Goal: Task Accomplishment & Management: Use online tool/utility

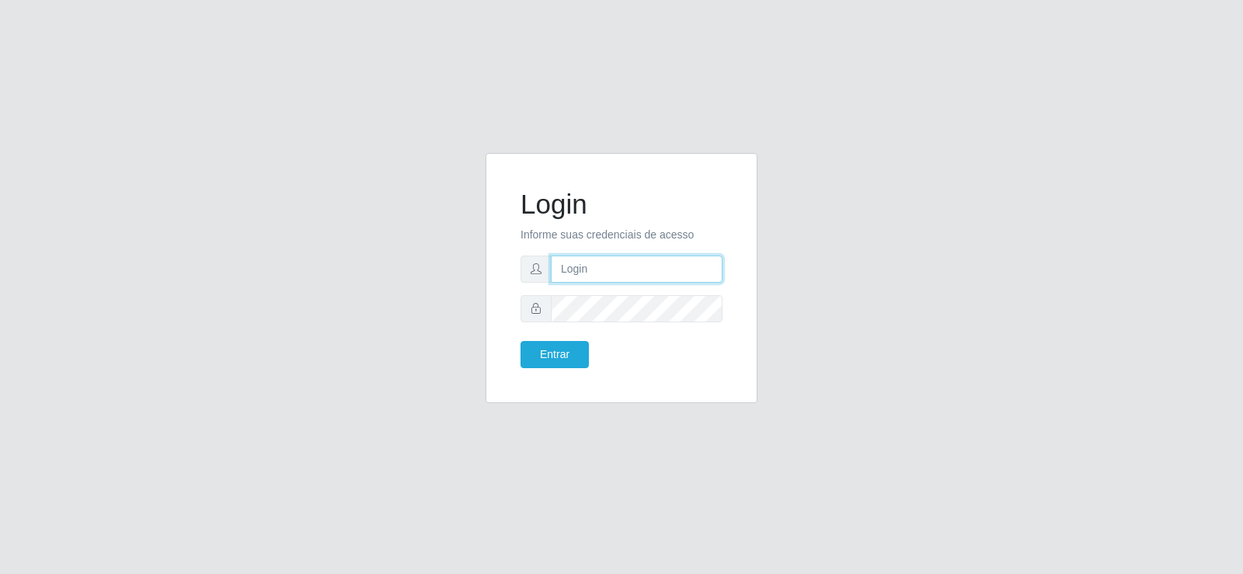
type input "[EMAIL_ADDRESS][DOMAIN_NAME]"
click at [622, 273] on input "[EMAIL_ADDRESS][DOMAIN_NAME]" at bounding box center [637, 269] width 172 height 27
type input "[EMAIL_ADDRESS][DOMAIN_NAME]"
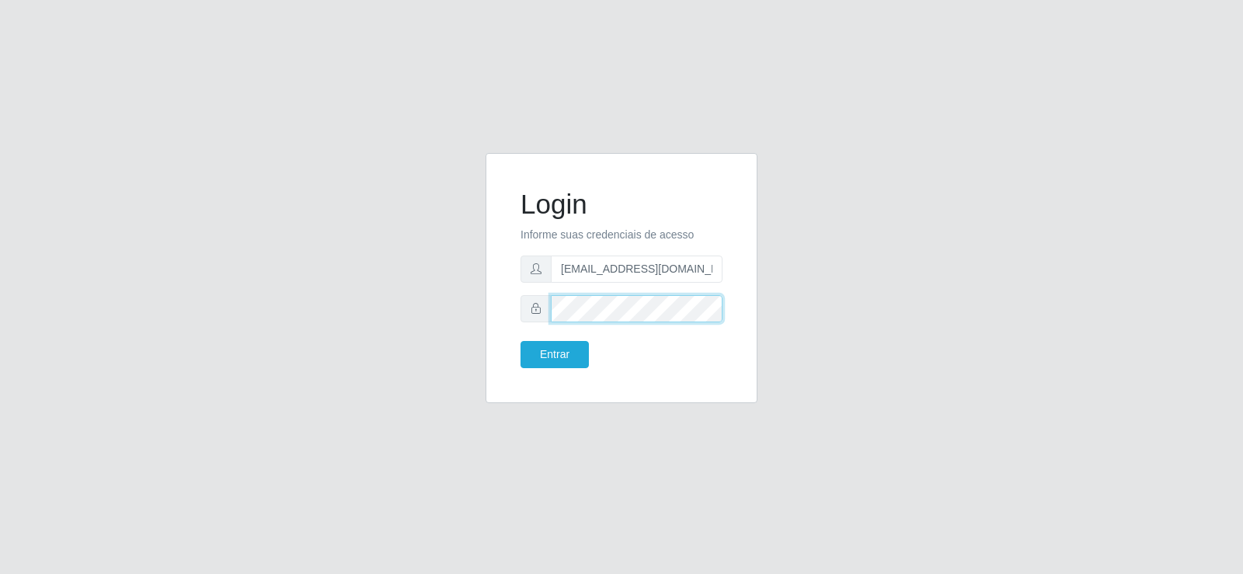
click at [361, 296] on div "Login Informe suas credenciais de acesso [EMAIL_ADDRESS][DOMAIN_NAME] Entrar" at bounding box center [621, 287] width 885 height 269
click at [574, 361] on button "Entrar" at bounding box center [554, 354] width 68 height 27
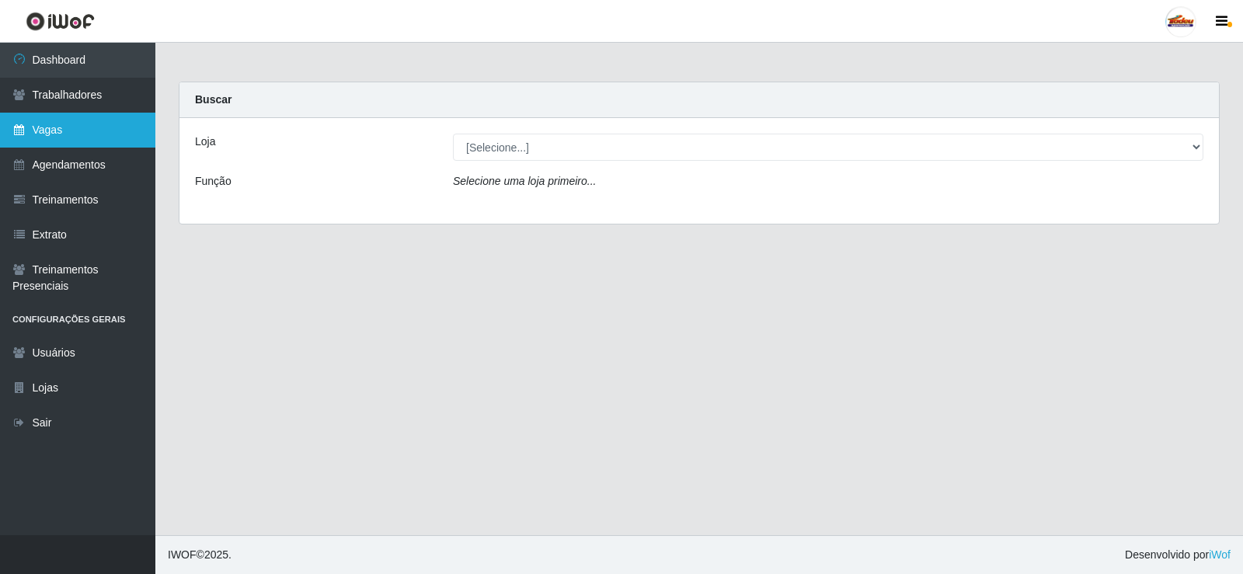
click at [77, 130] on link "Vagas" at bounding box center [77, 130] width 155 height 35
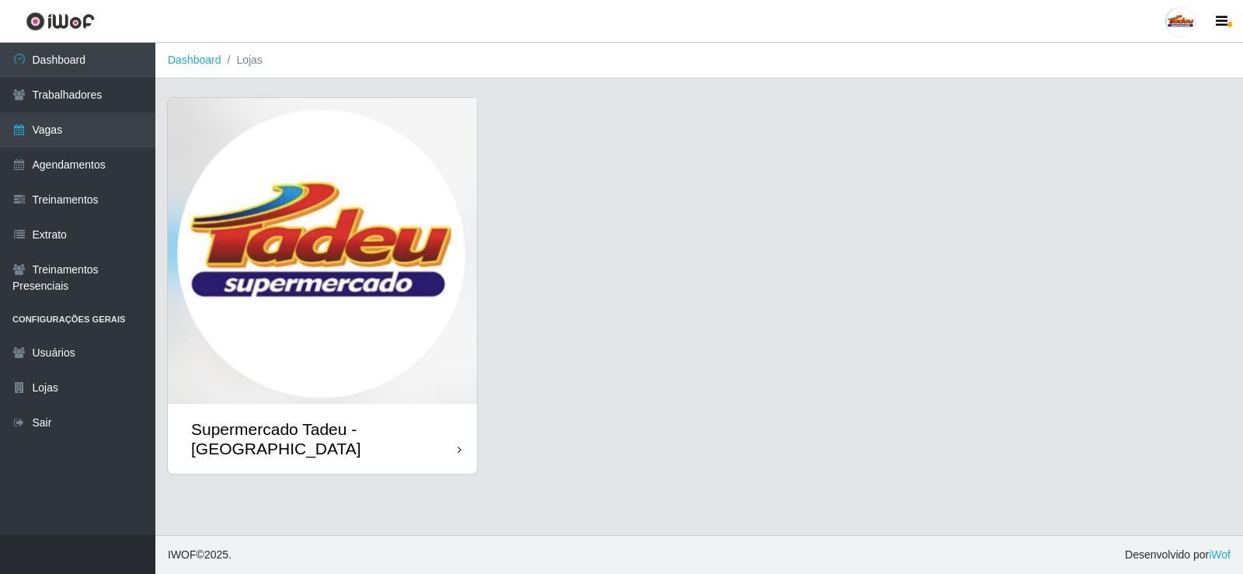
click at [384, 308] on img at bounding box center [322, 251] width 309 height 306
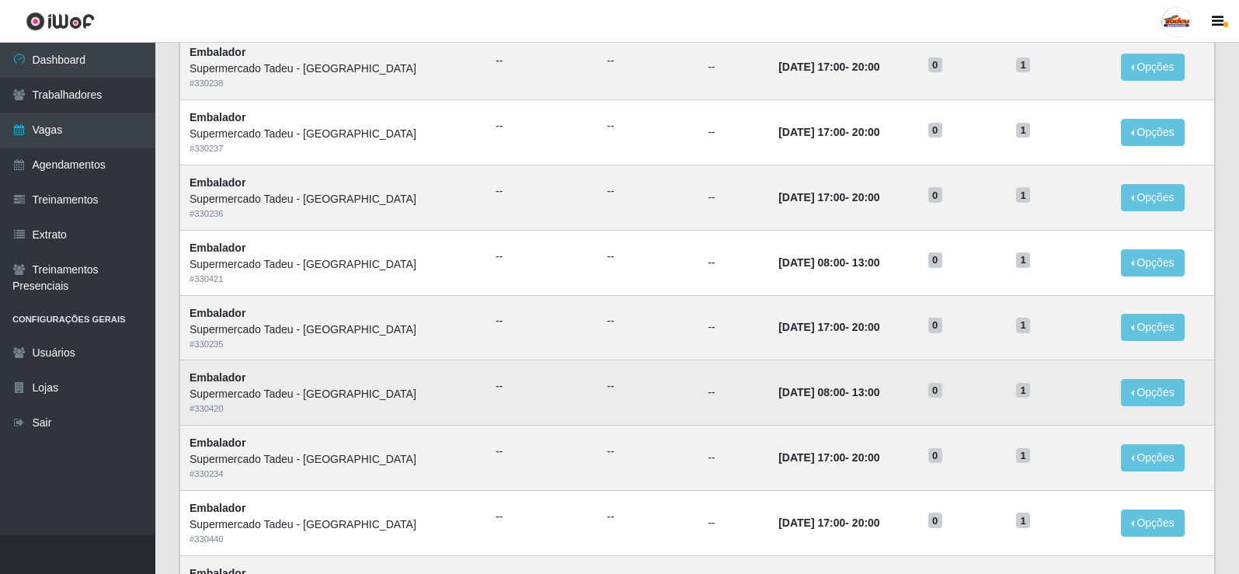
scroll to position [155, 0]
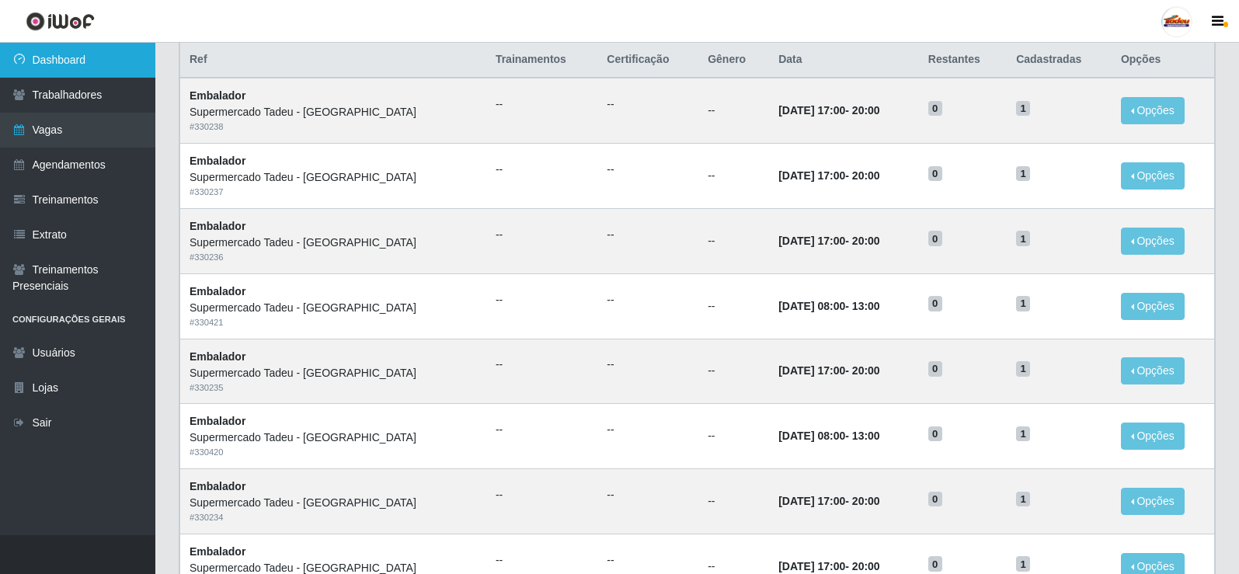
click at [96, 67] on link "Dashboard" at bounding box center [77, 60] width 155 height 35
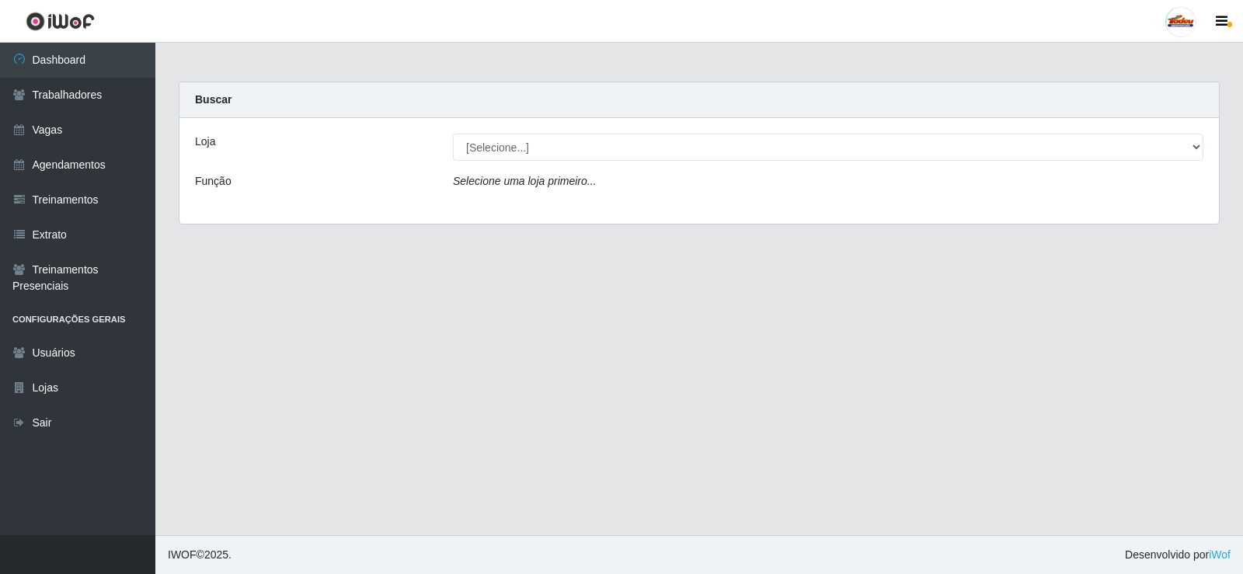
drag, startPoint x: 489, startPoint y: 133, endPoint x: 491, endPoint y: 157, distance: 24.1
click at [489, 134] on div "Loja [Selecione...] Supermercado Tadeu - [GEOGRAPHIC_DATA] Função Selecione uma…" at bounding box center [698, 171] width 1039 height 106
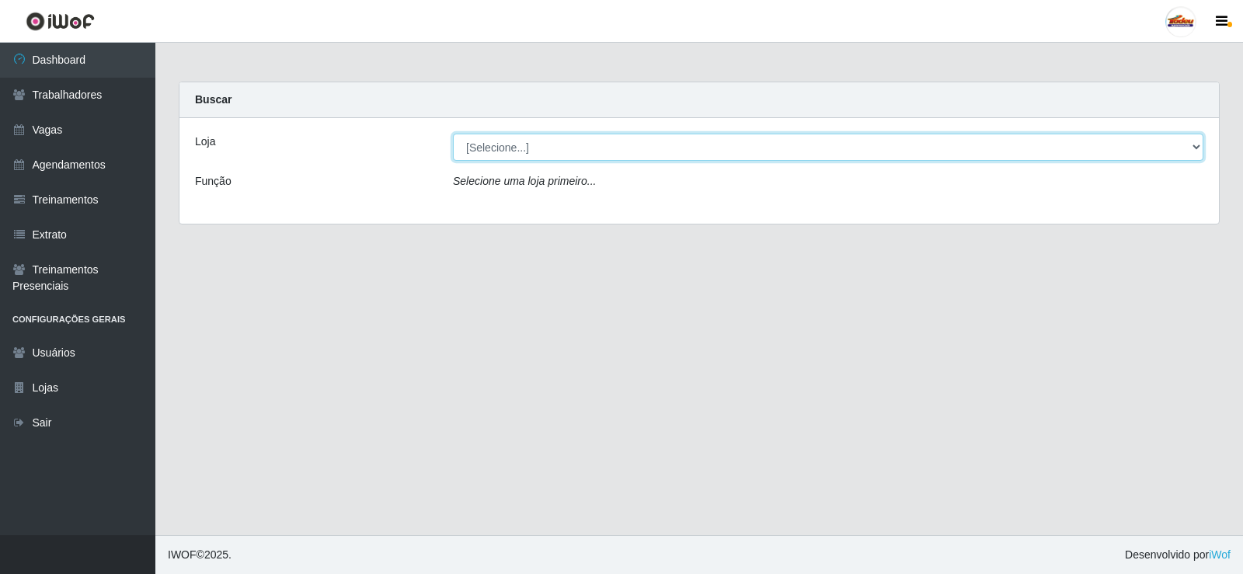
click at [491, 157] on select "[Selecione...] Supermercado Tadeu - [GEOGRAPHIC_DATA]" at bounding box center [828, 147] width 750 height 27
select select "195"
click at [453, 134] on select "[Selecione...] Supermercado Tadeu - [GEOGRAPHIC_DATA]" at bounding box center [828, 147] width 750 height 27
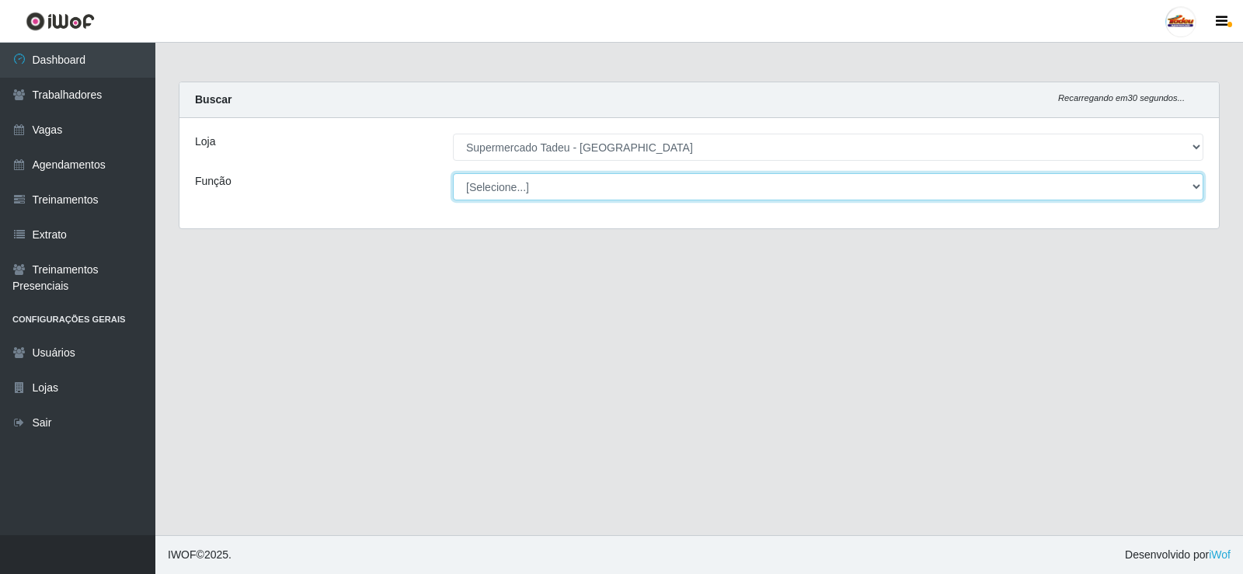
click at [497, 186] on select "[Selecione...] ASG ASG + ASG ++ Auxiliar de Estacionamento Auxiliar de Estacion…" at bounding box center [828, 186] width 750 height 27
click at [508, 188] on select "[Selecione...] ASG ASG + ASG ++ Auxiliar de Estacionamento Auxiliar de Estacion…" at bounding box center [828, 186] width 750 height 27
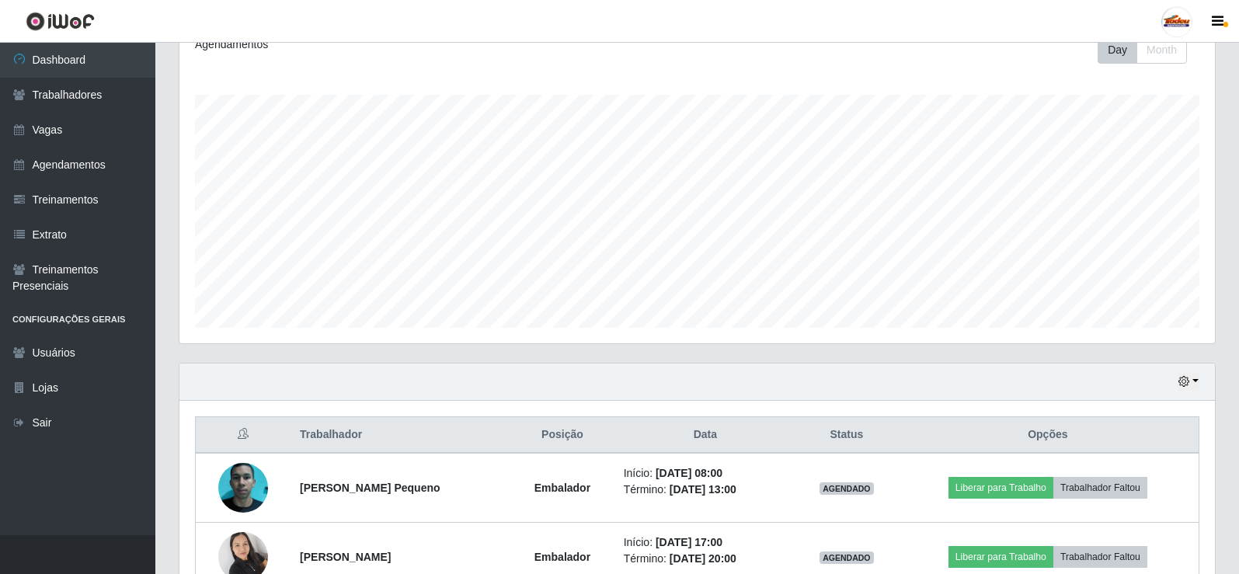
scroll to position [388, 0]
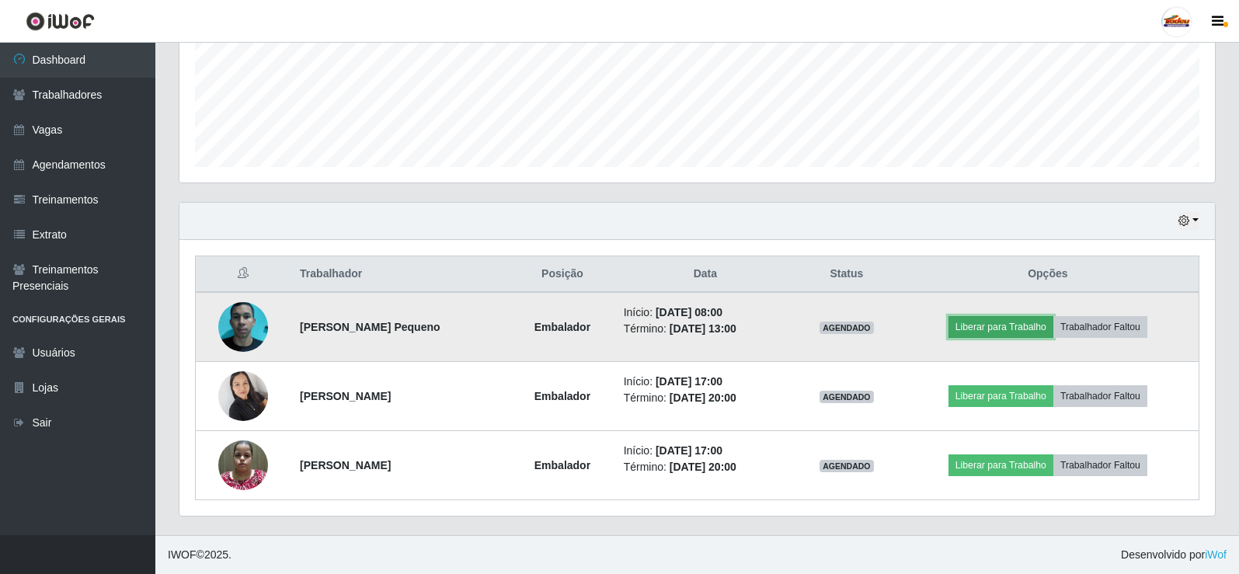
click at [1020, 327] on button "Liberar para Trabalho" at bounding box center [1000, 327] width 105 height 22
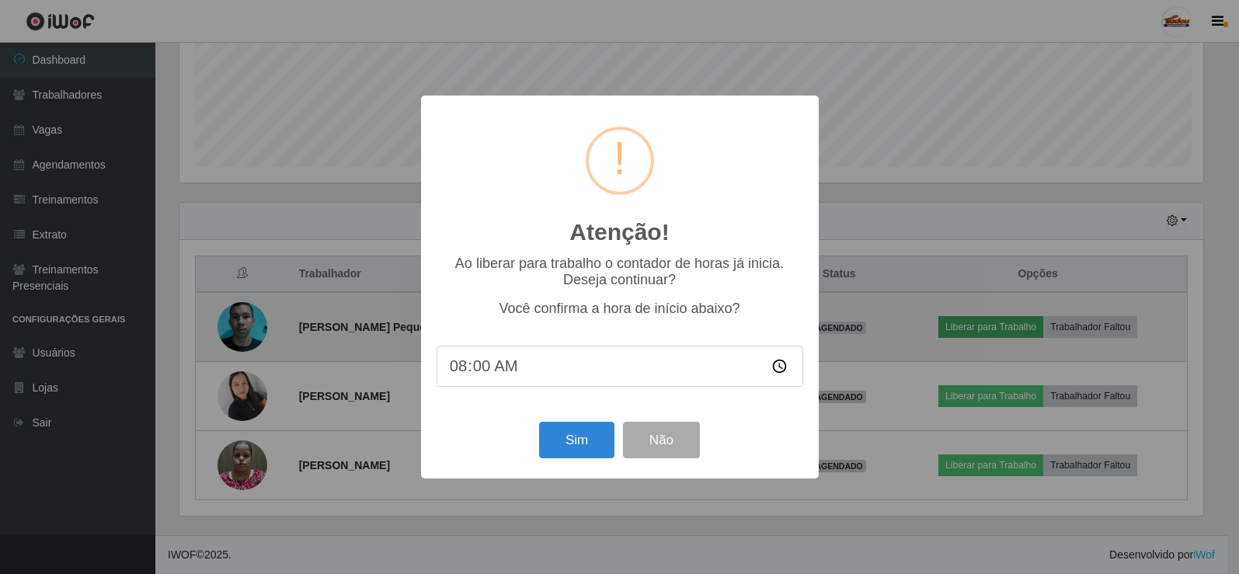
scroll to position [322, 1028]
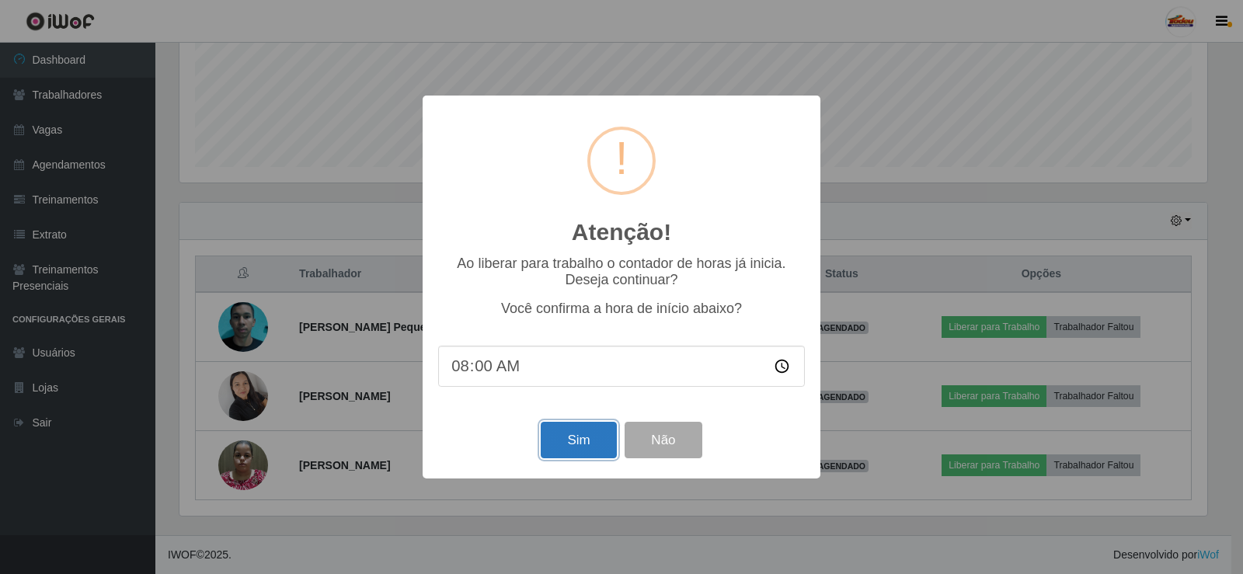
click at [583, 433] on button "Sim" at bounding box center [578, 440] width 75 height 37
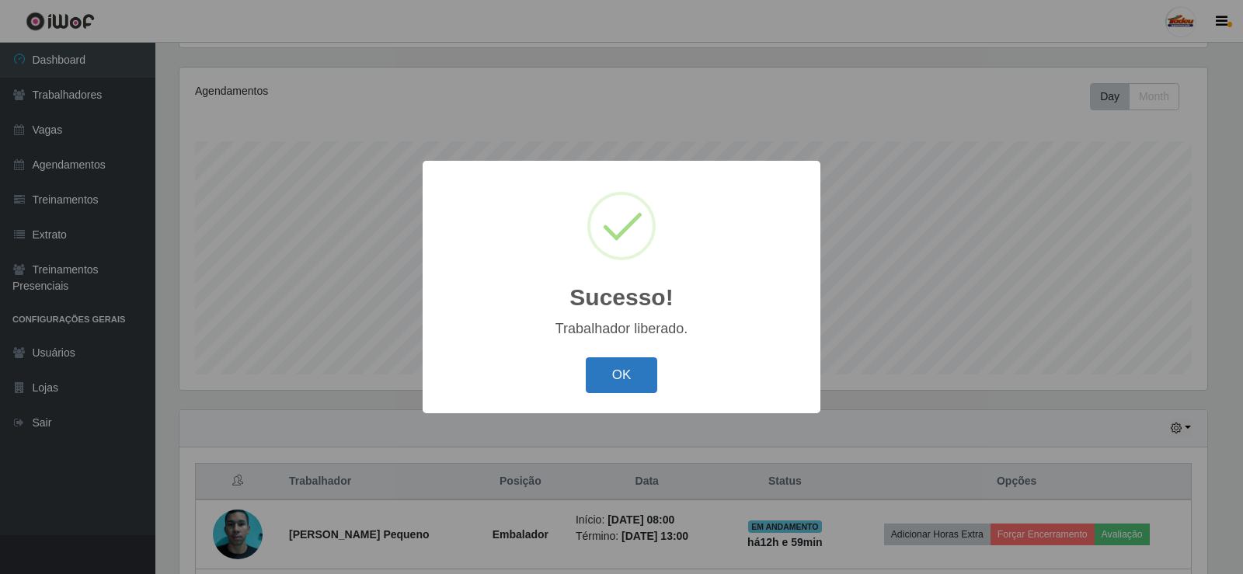
click at [592, 384] on button "OK" at bounding box center [622, 375] width 72 height 37
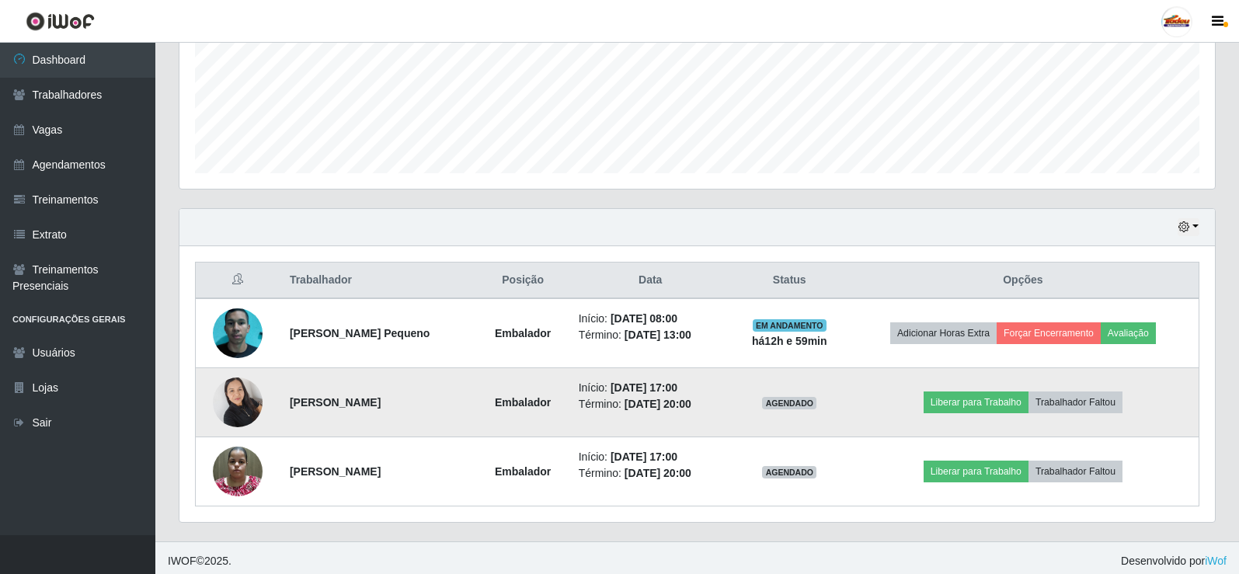
scroll to position [388, 0]
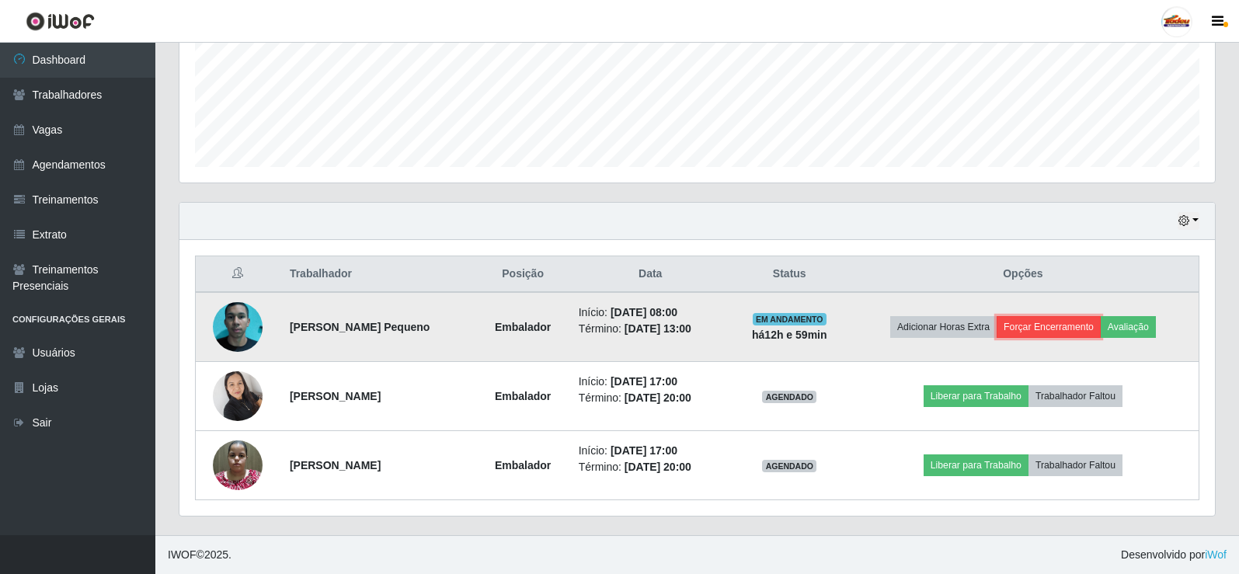
click at [1049, 327] on button "Forçar Encerramento" at bounding box center [1049, 327] width 104 height 22
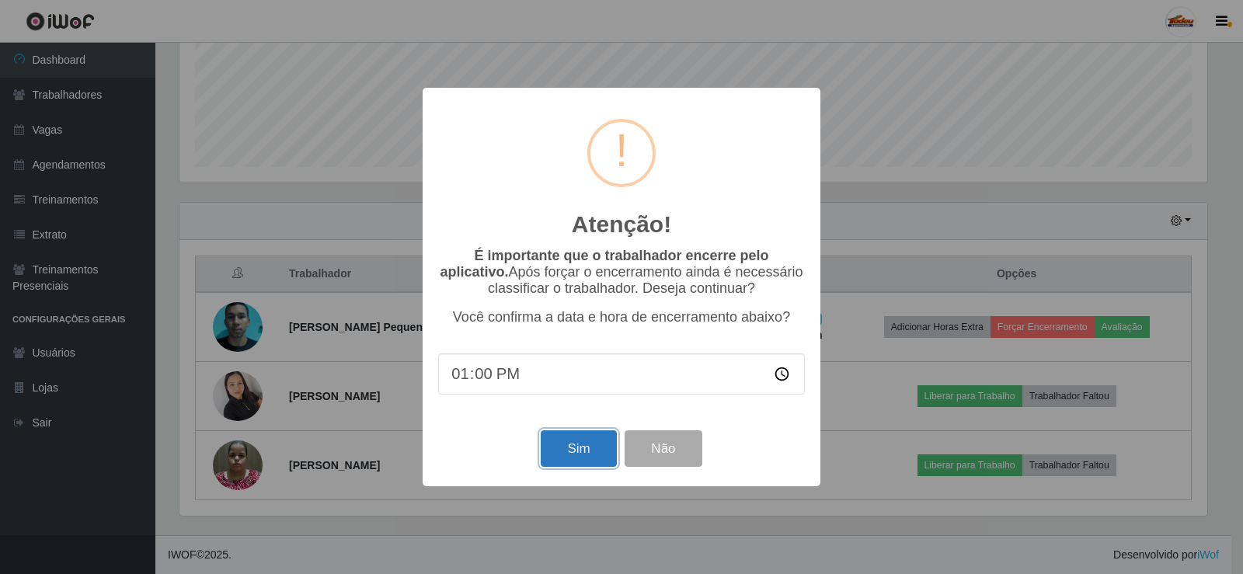
click at [586, 453] on button "Sim" at bounding box center [578, 448] width 75 height 37
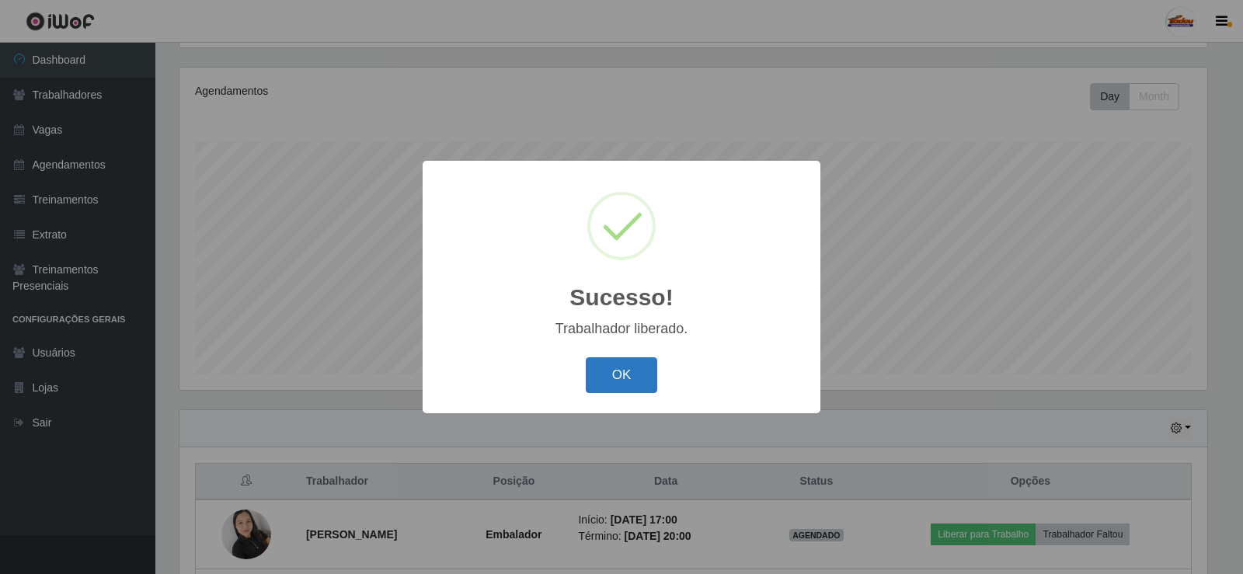
click at [631, 383] on button "OK" at bounding box center [622, 375] width 72 height 37
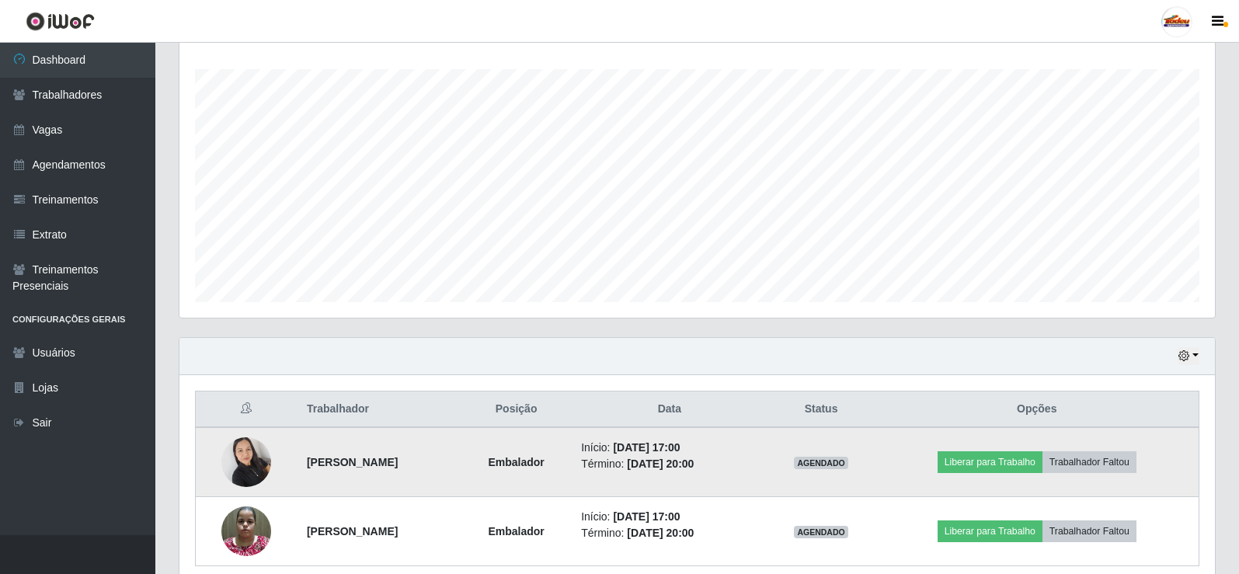
scroll to position [319, 0]
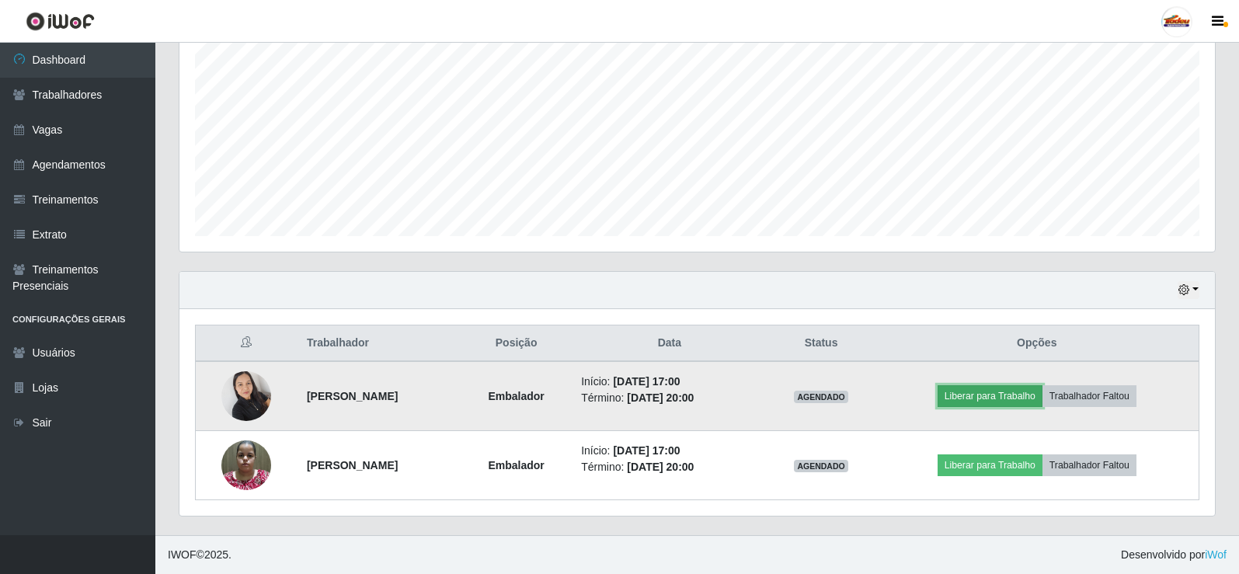
click at [980, 398] on button "Liberar para Trabalho" at bounding box center [989, 396] width 105 height 22
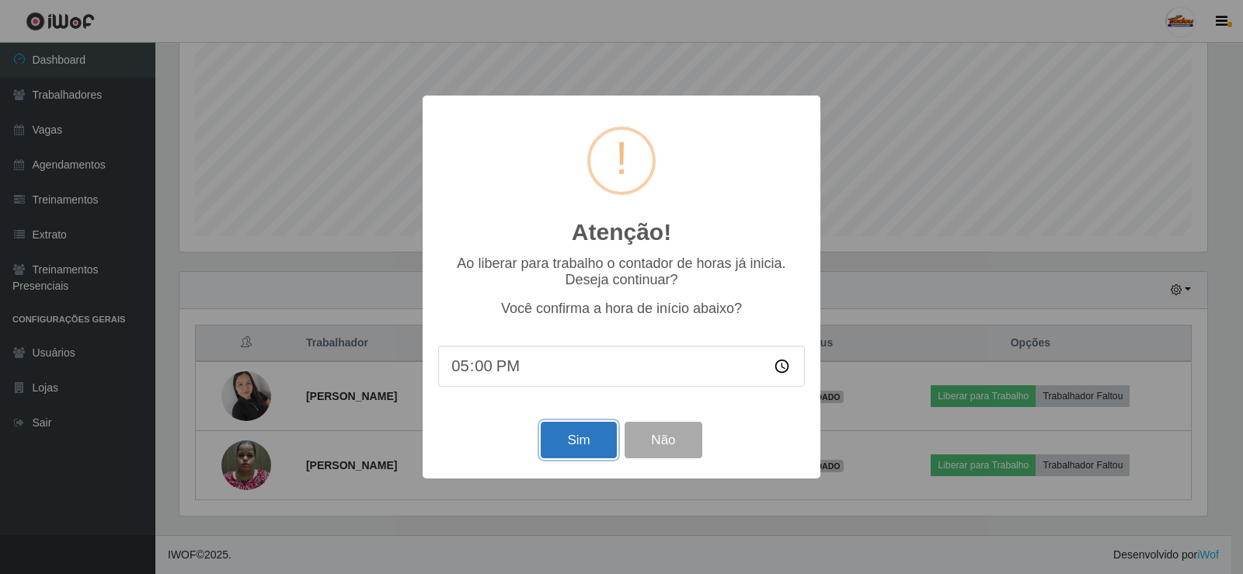
click at [563, 433] on button "Sim" at bounding box center [578, 440] width 75 height 37
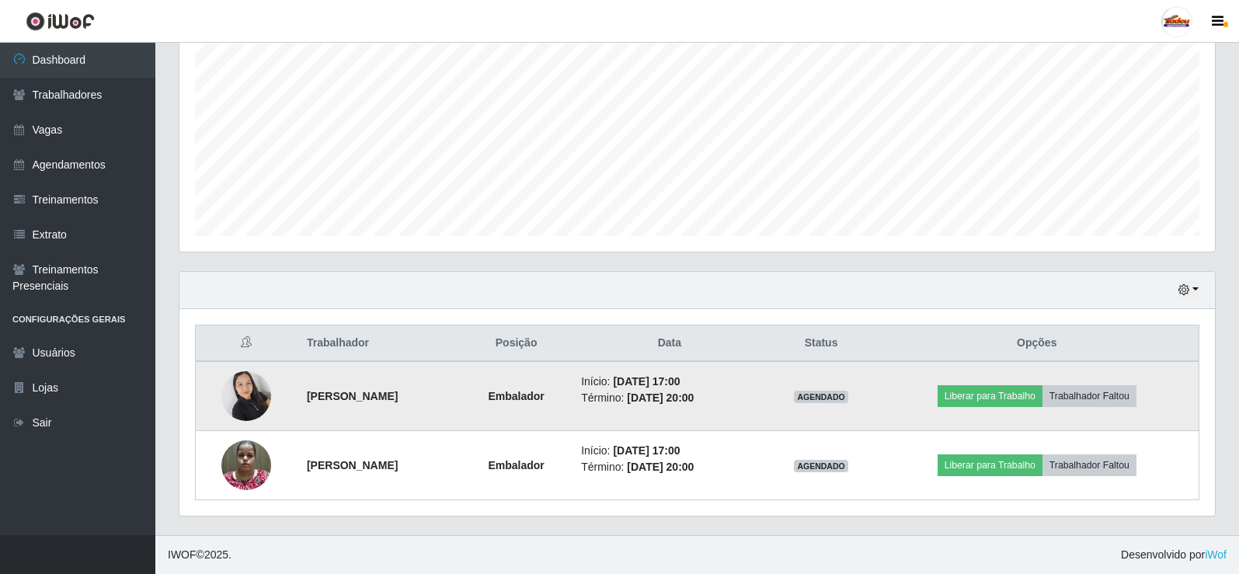
scroll to position [0, 0]
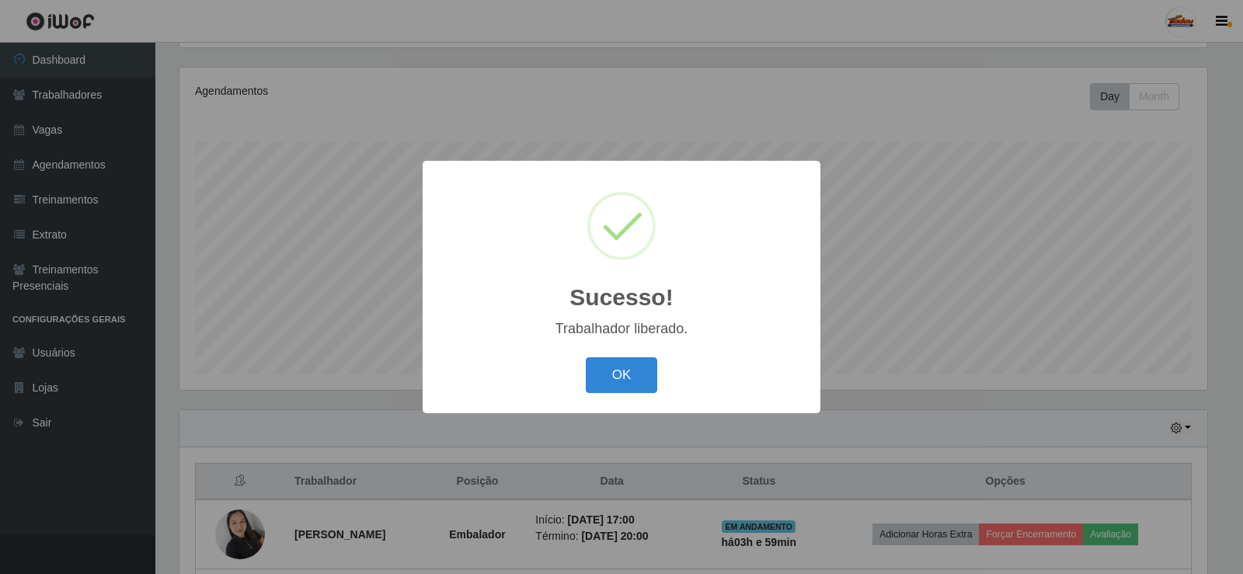
drag, startPoint x: 572, startPoint y: 380, endPoint x: 615, endPoint y: 372, distance: 43.4
click at [575, 380] on div "OK Cancel" at bounding box center [621, 375] width 367 height 44
click at [615, 372] on button "OK" at bounding box center [622, 375] width 72 height 37
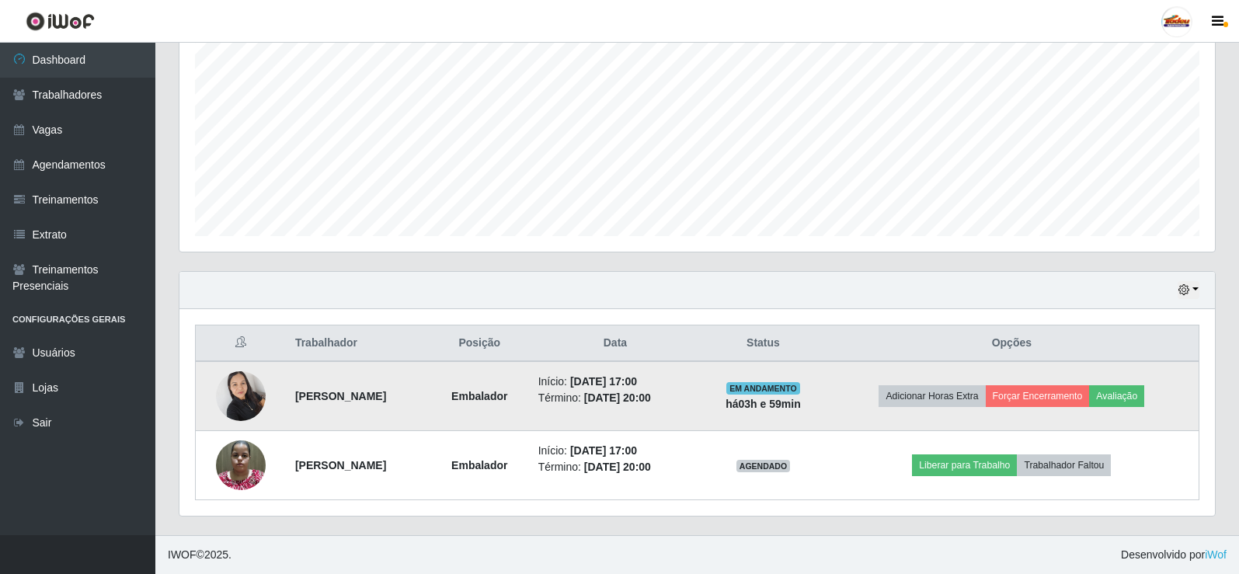
click at [1063, 409] on td "Adicionar Horas Extra Forçar Encerramento Avaliação" at bounding box center [1012, 396] width 374 height 70
click at [1062, 399] on button "Forçar Encerramento" at bounding box center [1038, 396] width 104 height 22
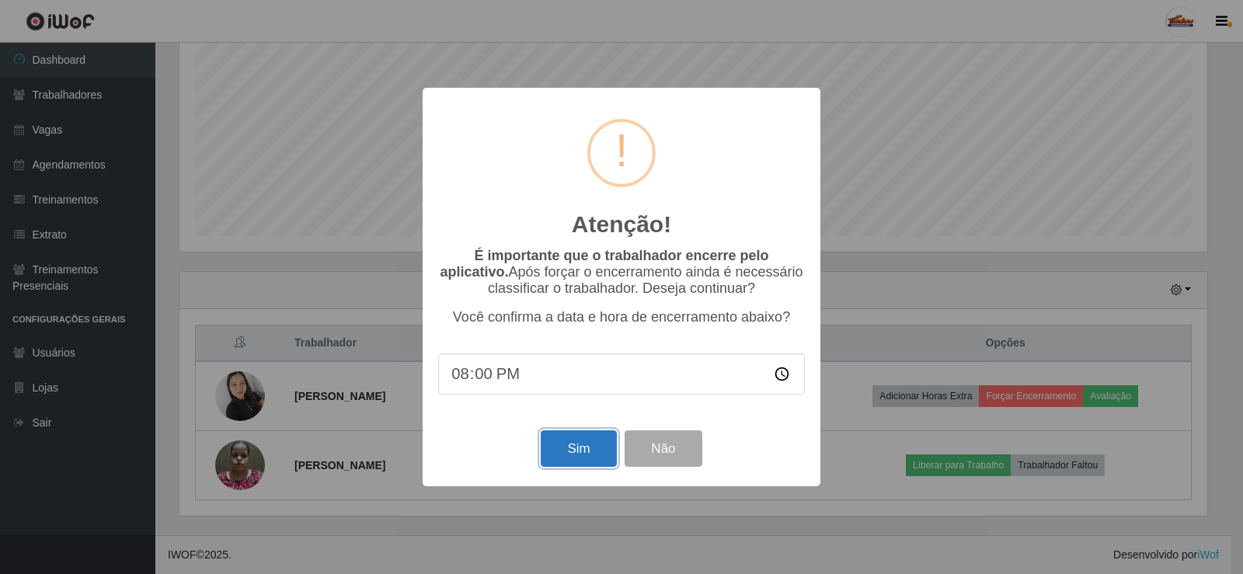
click at [589, 446] on button "Sim" at bounding box center [578, 448] width 75 height 37
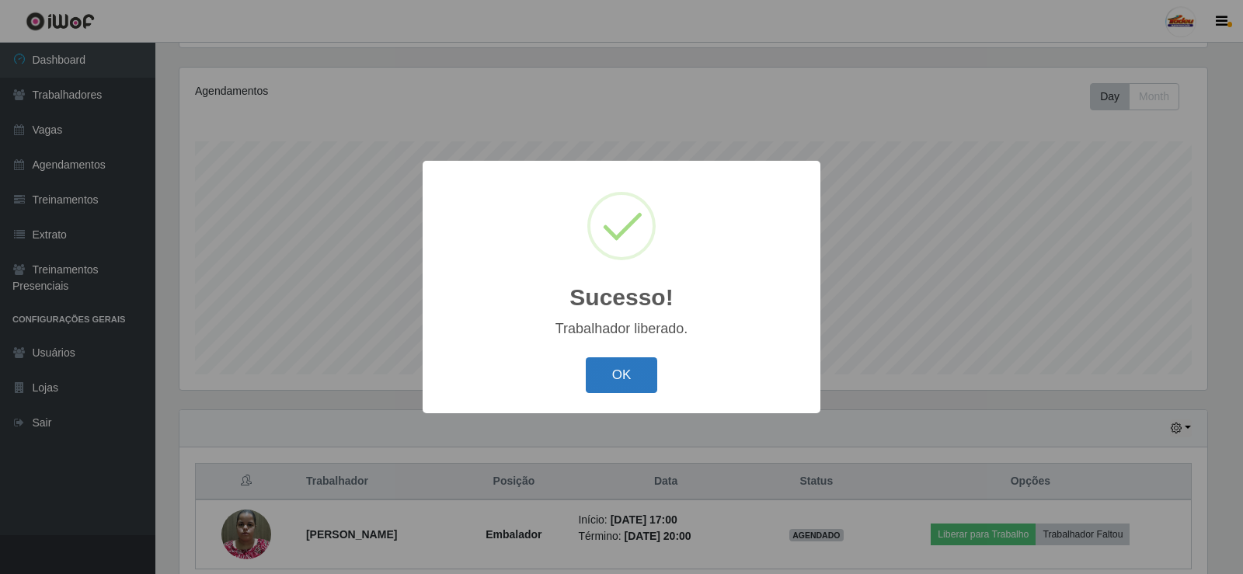
click at [611, 382] on button "OK" at bounding box center [622, 375] width 72 height 37
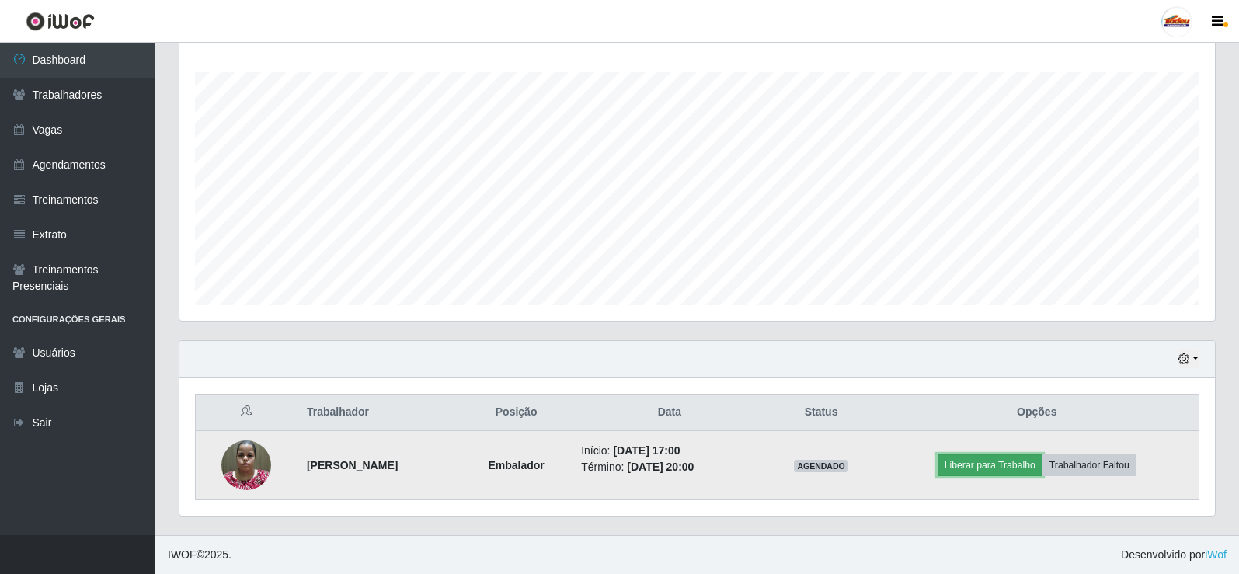
click at [1000, 464] on button "Liberar para Trabalho" at bounding box center [989, 465] width 105 height 22
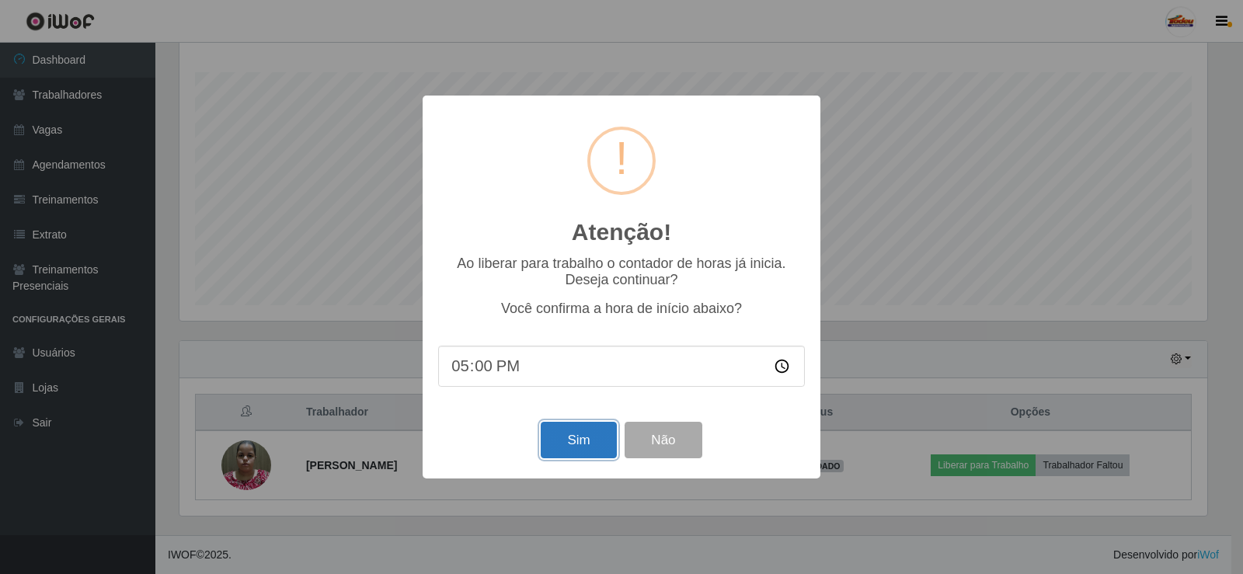
click at [586, 430] on button "Sim" at bounding box center [578, 440] width 75 height 37
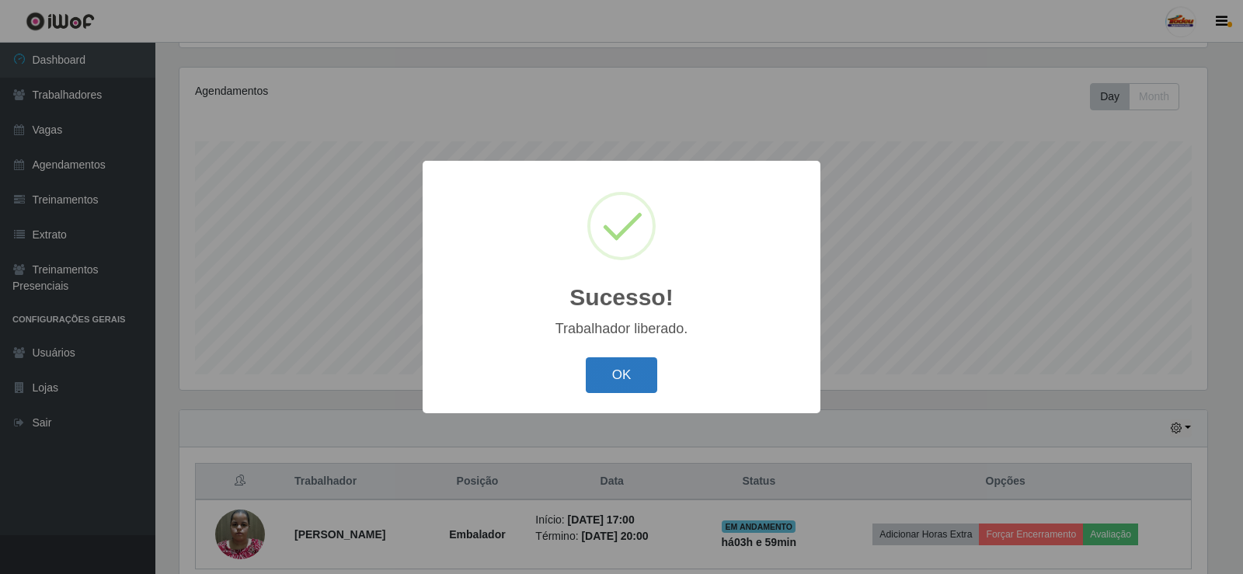
click at [601, 367] on button "OK" at bounding box center [622, 375] width 72 height 37
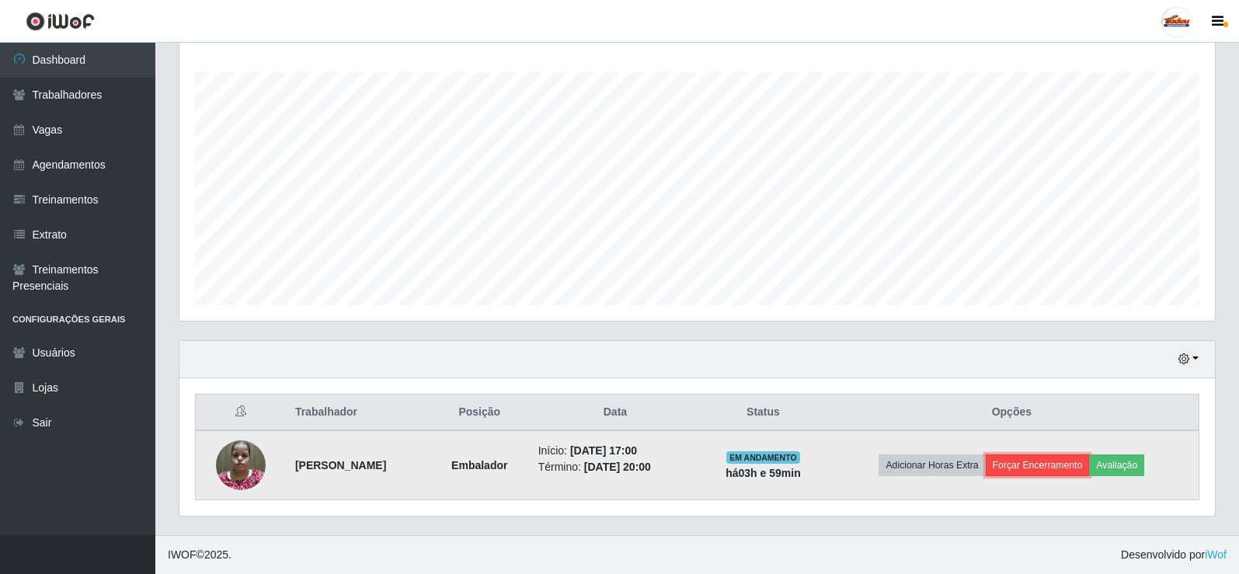
click at [1024, 457] on button "Forçar Encerramento" at bounding box center [1038, 465] width 104 height 22
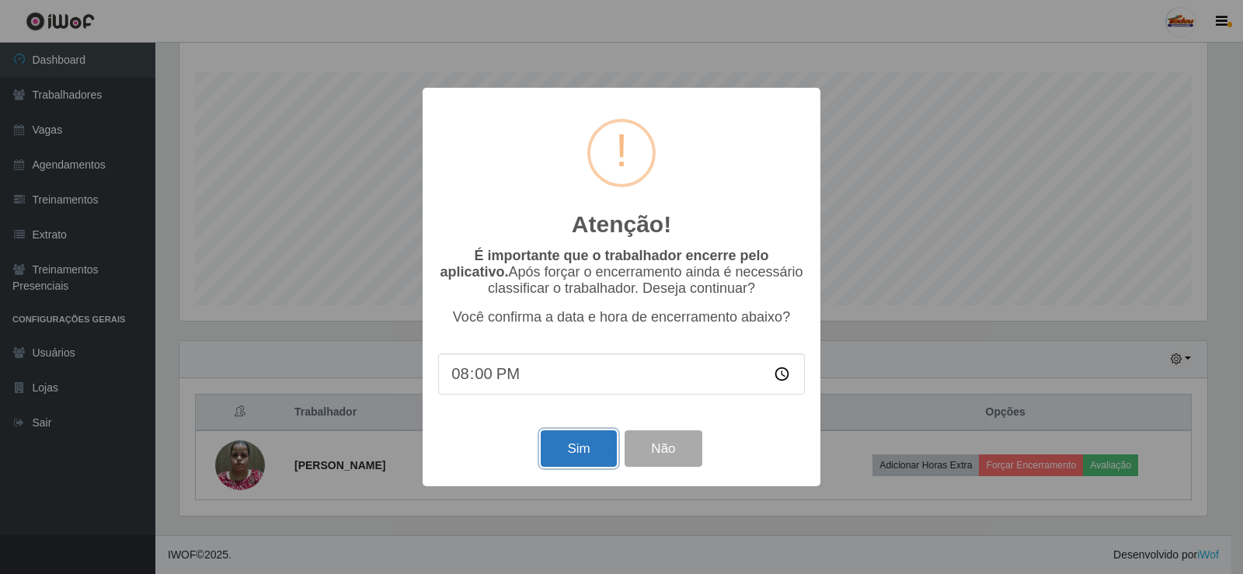
click at [585, 439] on button "Sim" at bounding box center [578, 448] width 75 height 37
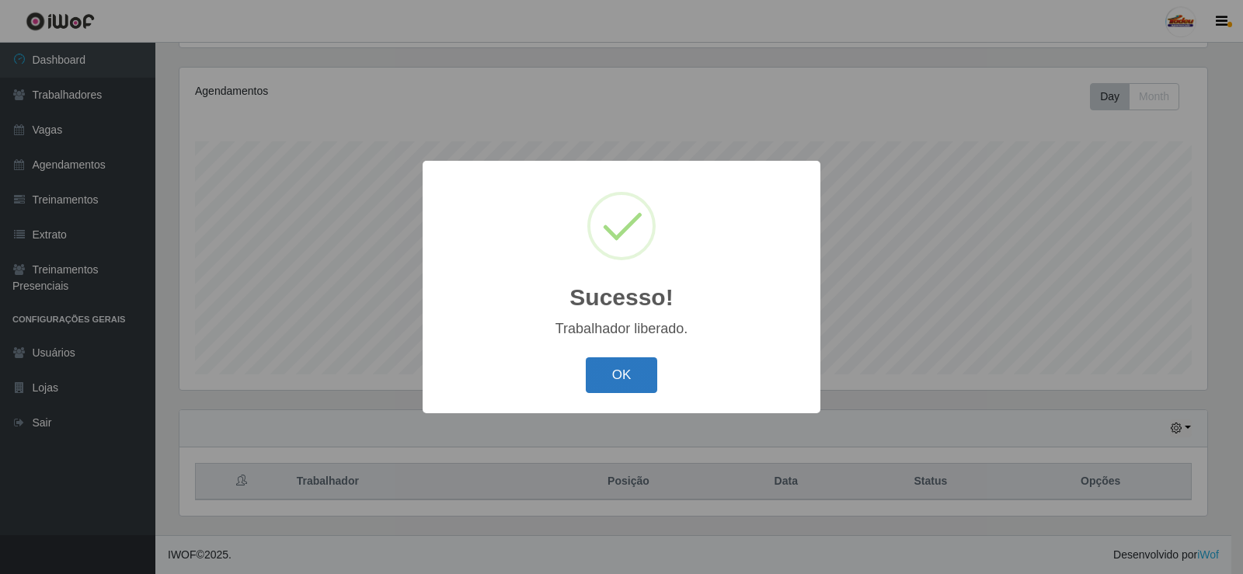
click at [625, 380] on button "OK" at bounding box center [622, 375] width 72 height 37
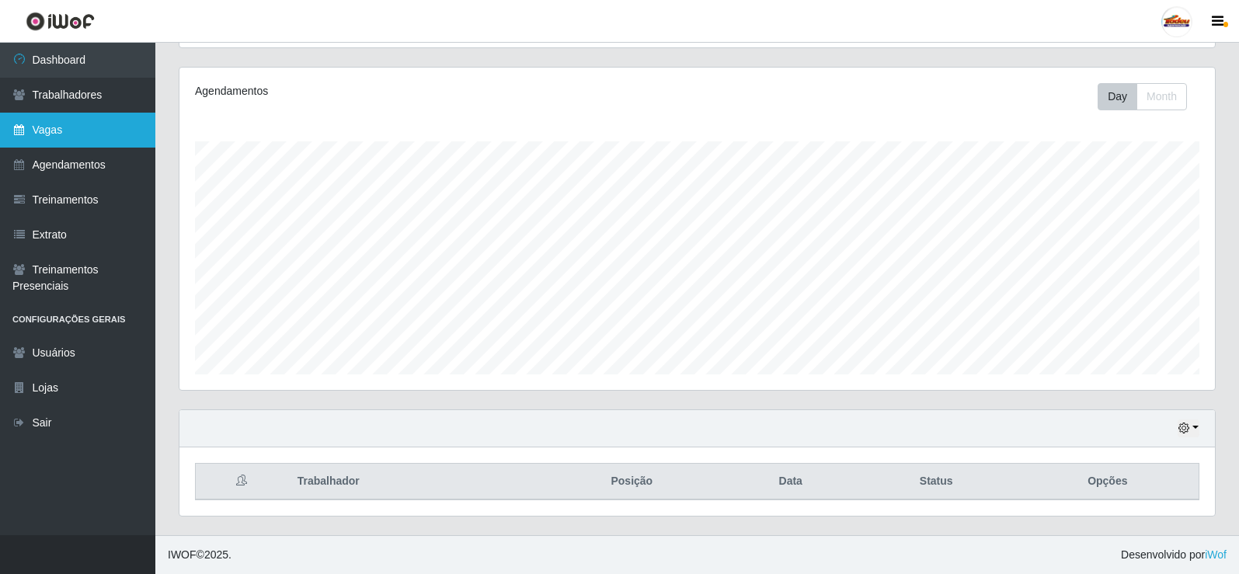
click at [90, 131] on link "Vagas" at bounding box center [77, 130] width 155 height 35
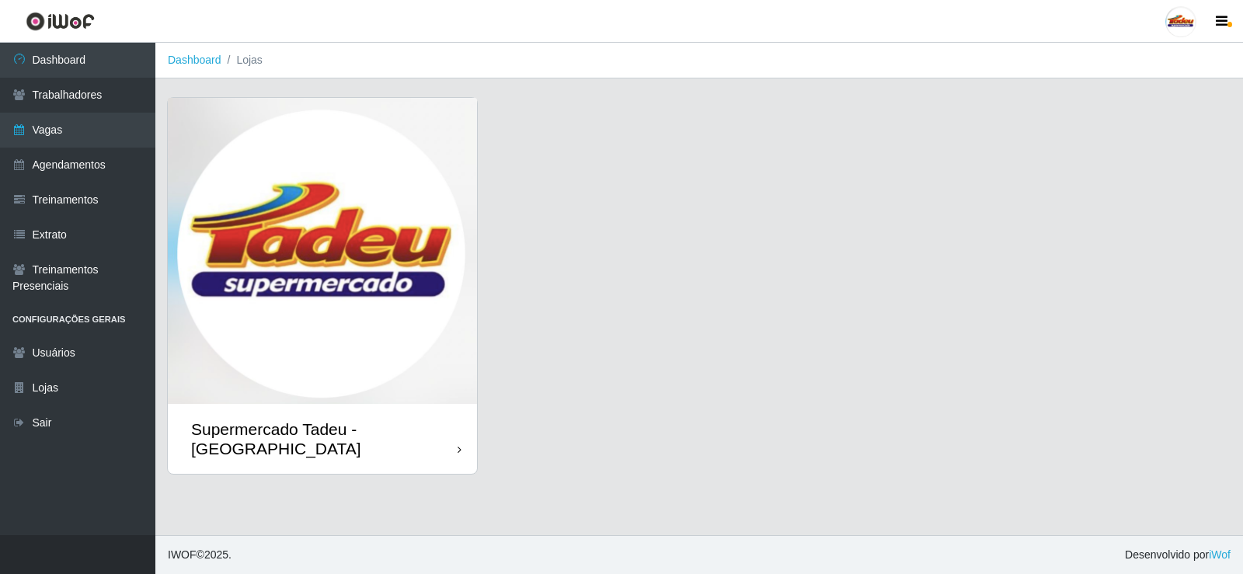
click at [257, 211] on img at bounding box center [322, 251] width 309 height 306
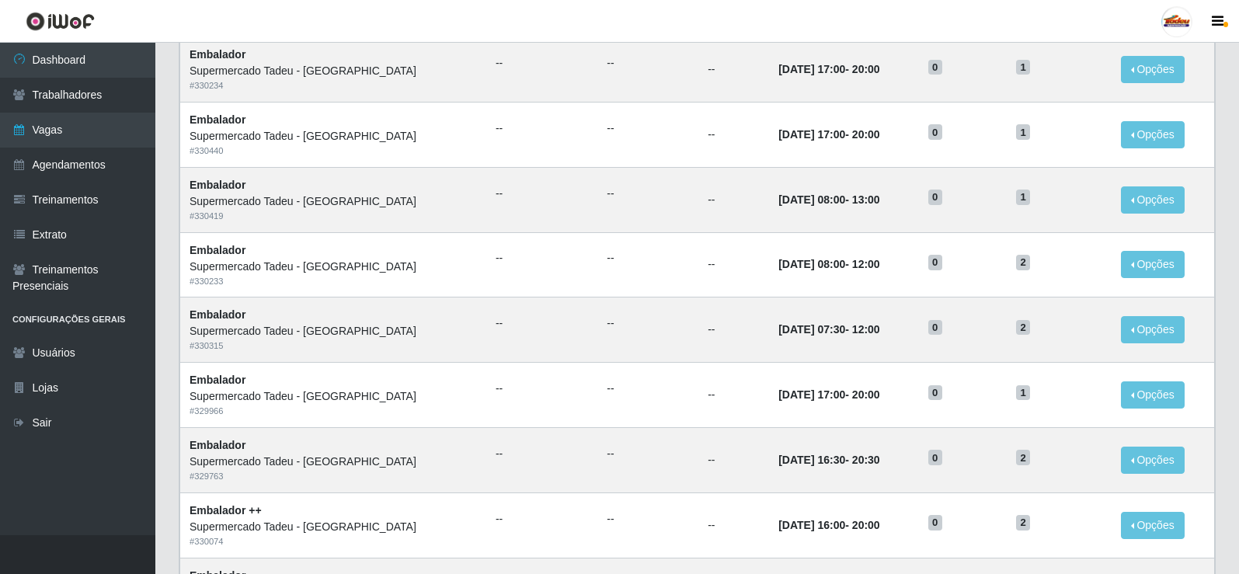
click at [477, 21] on header "Perfil Alterar Senha Sair" at bounding box center [619, 21] width 1239 height 43
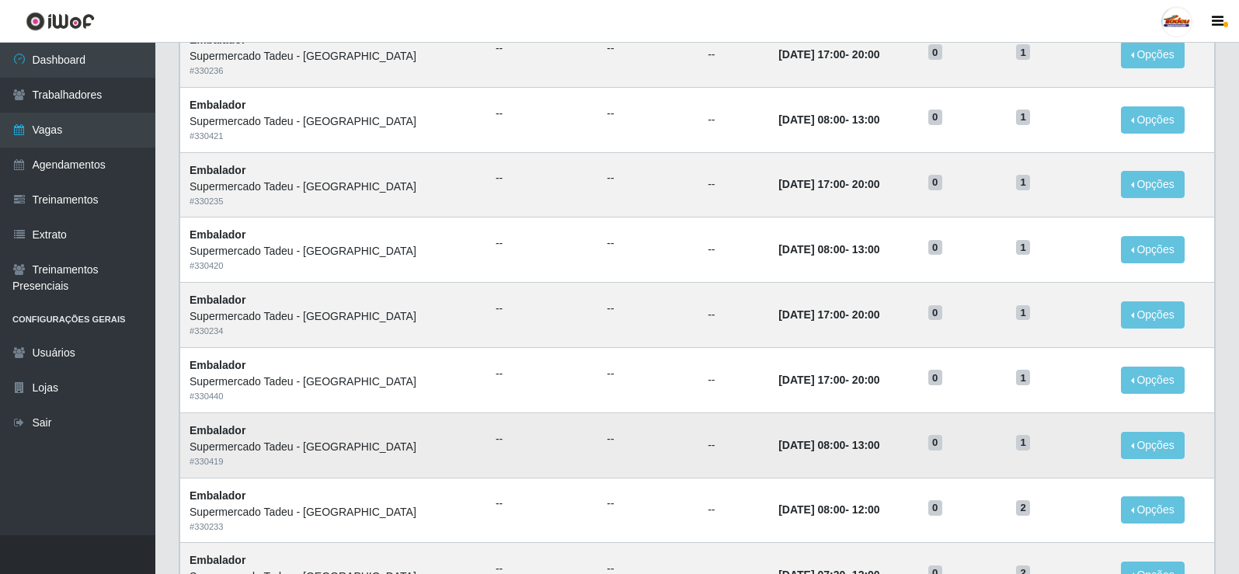
scroll to position [432, 0]
